Goal: Task Accomplishment & Management: Complete application form

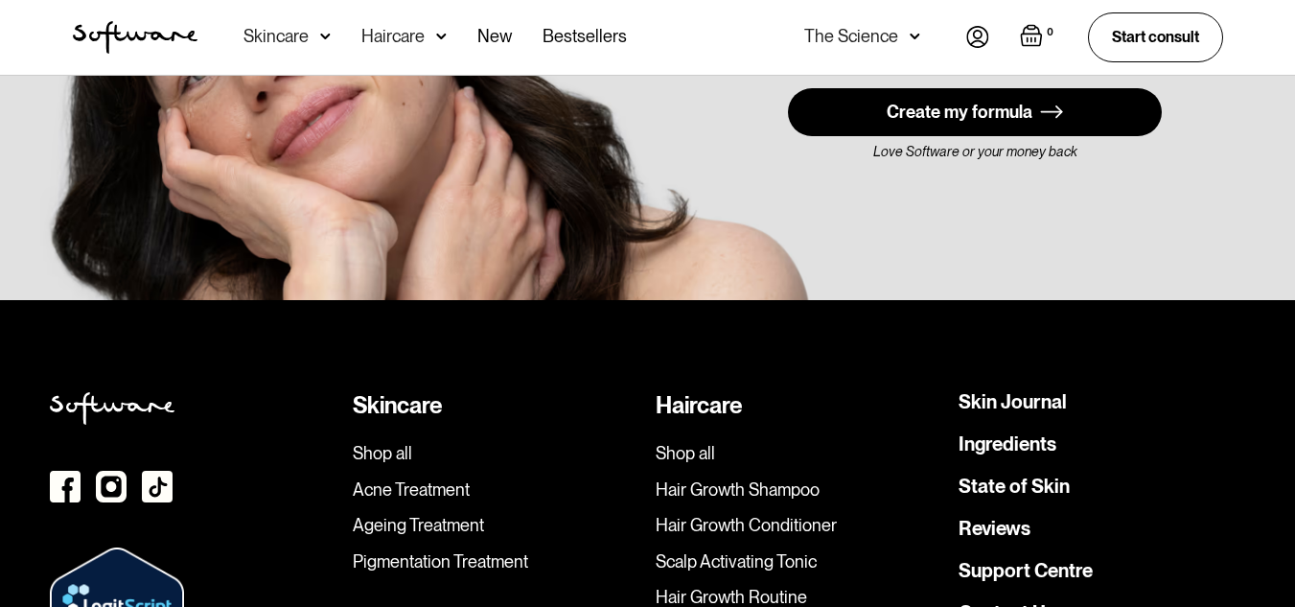
scroll to position [5043, 0]
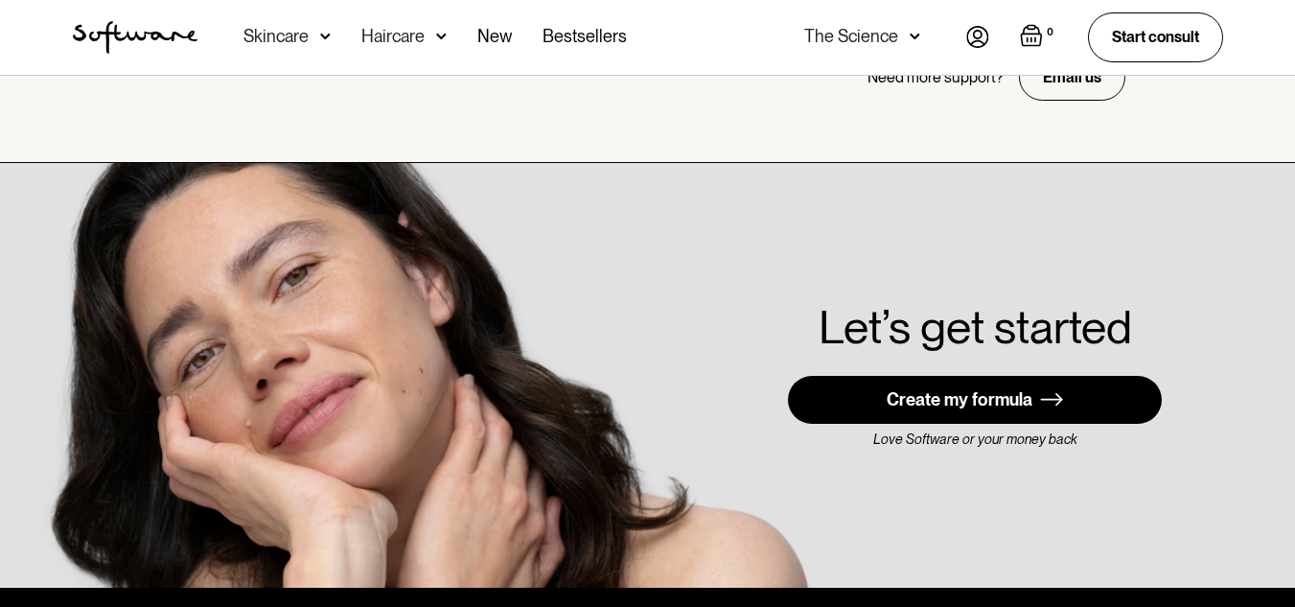
click at [977, 44] on img at bounding box center [977, 37] width 23 height 22
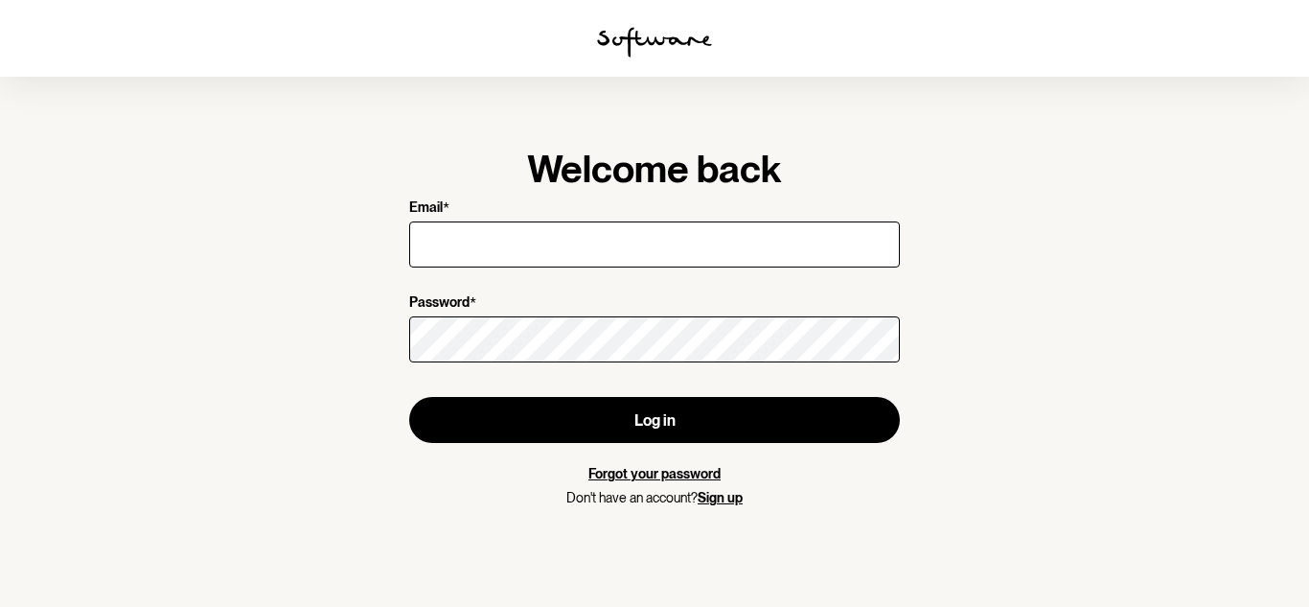
click at [716, 497] on link "Sign up" at bounding box center [720, 497] width 45 height 15
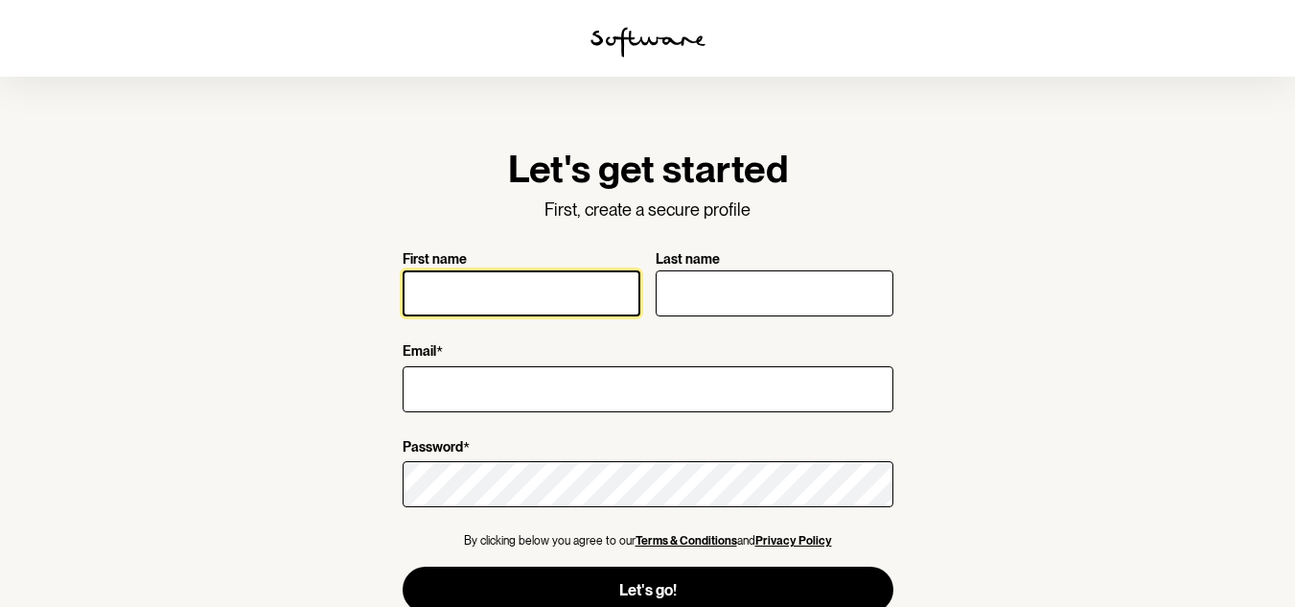
click at [562, 294] on input "First name" at bounding box center [521, 293] width 238 height 46
type input "Natasha"
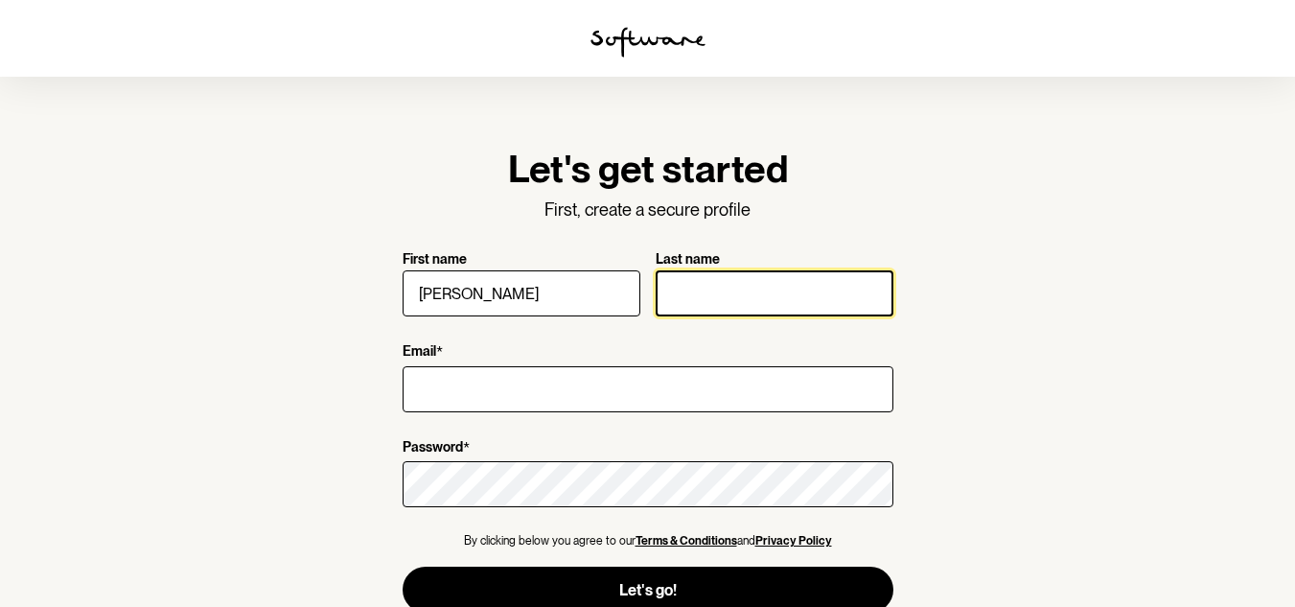
drag, startPoint x: 730, startPoint y: 299, endPoint x: 731, endPoint y: 312, distance: 13.5
click at [730, 299] on input "Last name" at bounding box center [774, 293] width 238 height 46
type input "Wills"
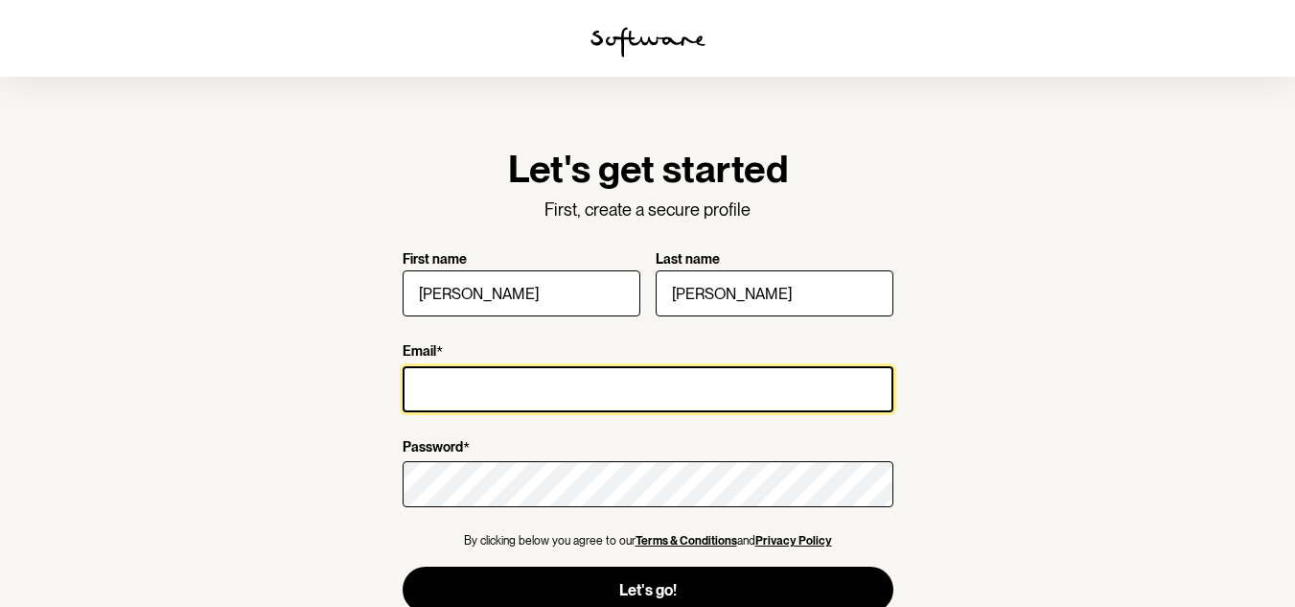
click at [611, 382] on input "Email *" at bounding box center [647, 389] width 491 height 46
paste input "natasha@creativegrads.com"
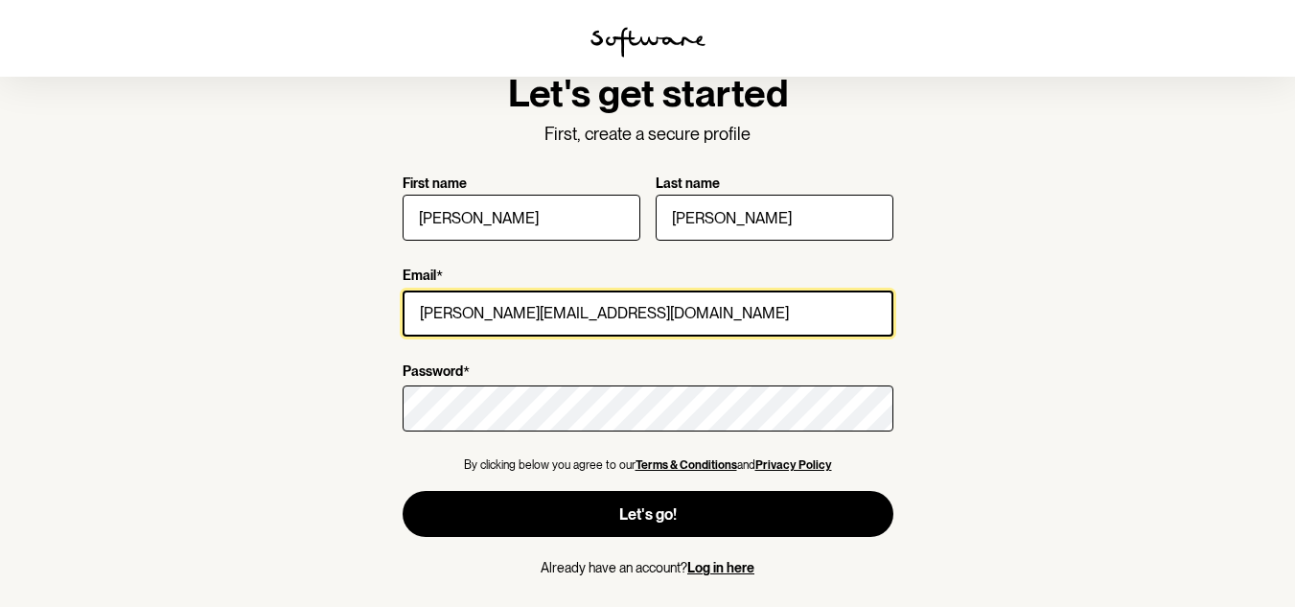
type input "natasha@creativegrads.com"
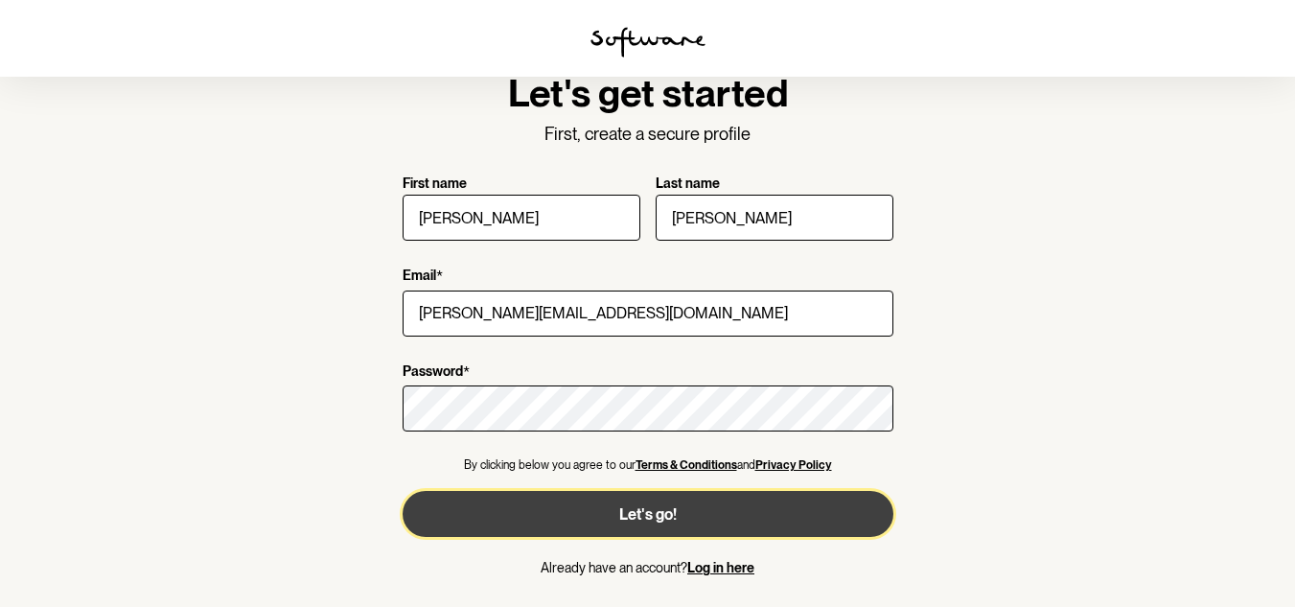
click at [728, 523] on button "Let's go!" at bounding box center [647, 514] width 491 height 46
click at [711, 518] on button "Let's go!" at bounding box center [647, 514] width 491 height 46
